Goal: Task Accomplishment & Management: Understand process/instructions

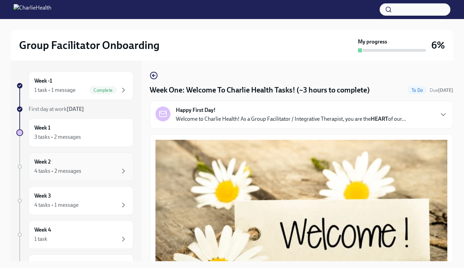
click at [87, 158] on div "Week 2 4 tasks • 2 messages" at bounding box center [80, 166] width 93 height 17
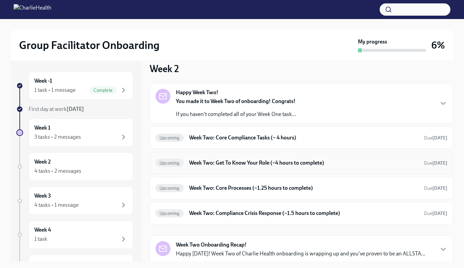
scroll to position [11, 0]
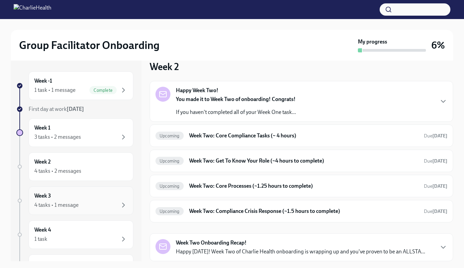
click at [79, 200] on div "Week 3 4 tasks • 1 message" at bounding box center [80, 200] width 93 height 17
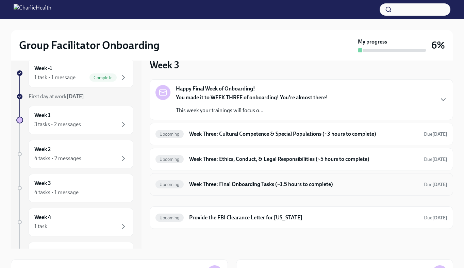
scroll to position [18, 0]
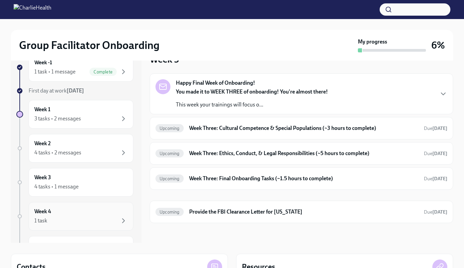
click at [105, 217] on div "1 task" at bounding box center [80, 221] width 93 height 8
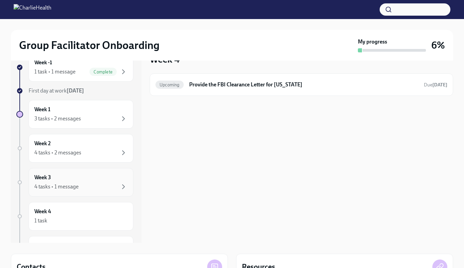
click at [107, 187] on div "4 tasks • 1 message" at bounding box center [80, 187] width 93 height 8
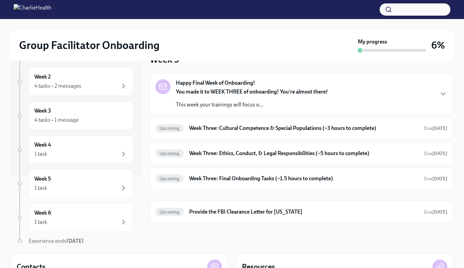
scroll to position [69, 0]
click at [110, 192] on div "Week 5 1 task" at bounding box center [81, 181] width 105 height 29
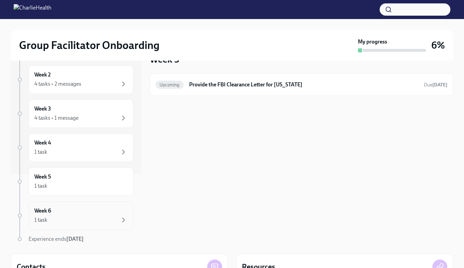
click at [99, 213] on div "Week 6 1 task" at bounding box center [80, 215] width 93 height 17
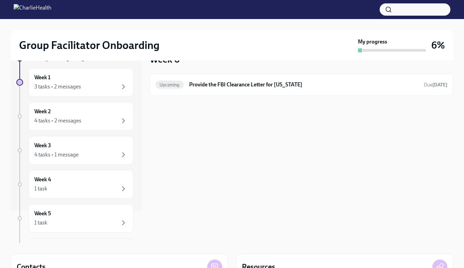
scroll to position [27, 0]
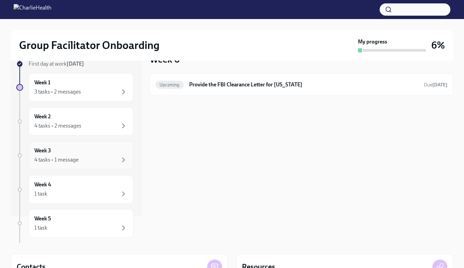
click at [103, 167] on div "Week 3 4 tasks • 1 message" at bounding box center [81, 155] width 105 height 29
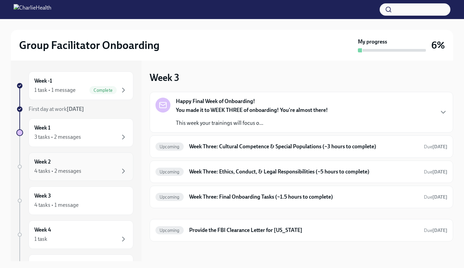
click at [65, 174] on div "4 tasks • 2 messages" at bounding box center [57, 170] width 47 height 7
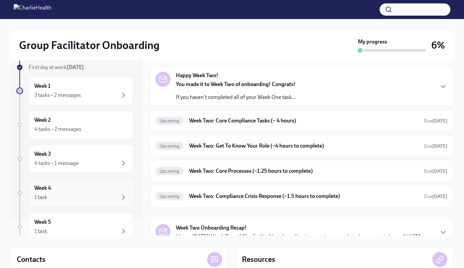
scroll to position [3, 0]
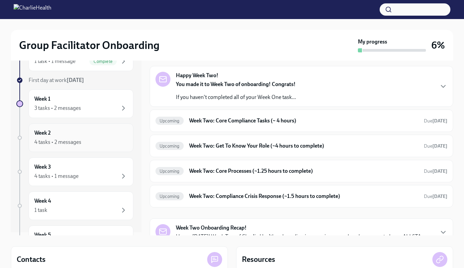
click at [99, 133] on div "Week 2 4 tasks • 2 messages" at bounding box center [80, 137] width 93 height 17
click at [103, 100] on div "Week 1 3 tasks • 2 messages" at bounding box center [80, 103] width 93 height 17
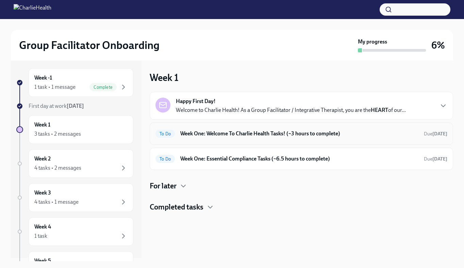
click at [231, 141] on div "To Do Week One: Welcome To Charlie Health Tasks! (~3 hours to complete) Due [DA…" at bounding box center [302, 134] width 304 height 22
click at [244, 133] on h6 "Week One: Welcome To Charlie Health Tasks! (~3 hours to complete)" at bounding box center [299, 133] width 238 height 7
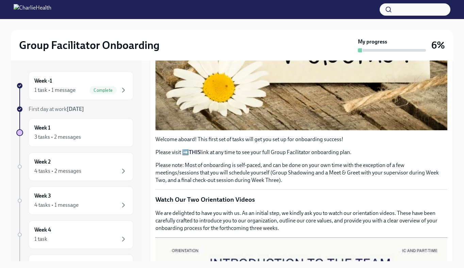
scroll to position [158, 0]
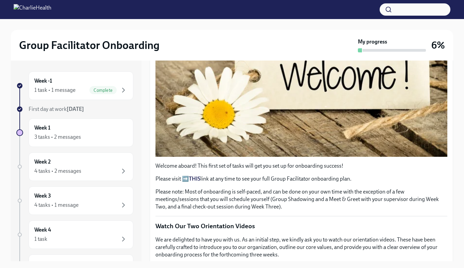
click at [94, 117] on div "Week -1 1 task • 1 message Complete First day at work [DATE] Week 1 3 tasks • 2…" at bounding box center [74, 214] width 117 height 286
click at [107, 79] on div "Week -1 1 task • 1 message Complete" at bounding box center [80, 85] width 93 height 17
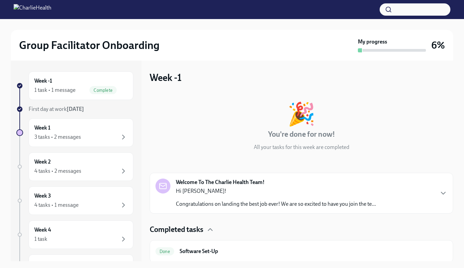
scroll to position [1, 0]
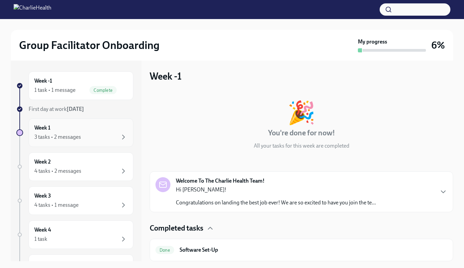
click at [113, 128] on div "Week 1 3 tasks • 2 messages" at bounding box center [80, 132] width 93 height 17
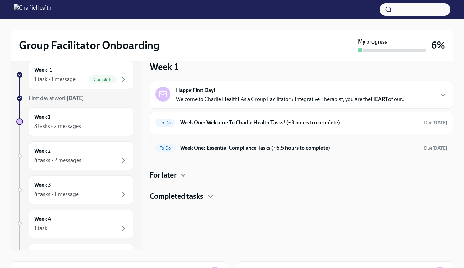
scroll to position [3, 0]
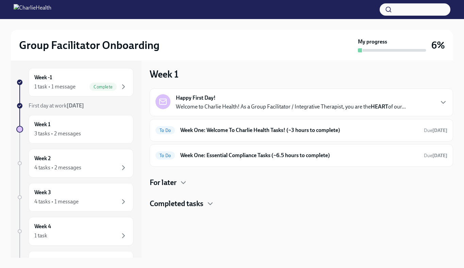
click at [223, 207] on div "Completed tasks" at bounding box center [302, 204] width 304 height 10
